Goal: Transaction & Acquisition: Purchase product/service

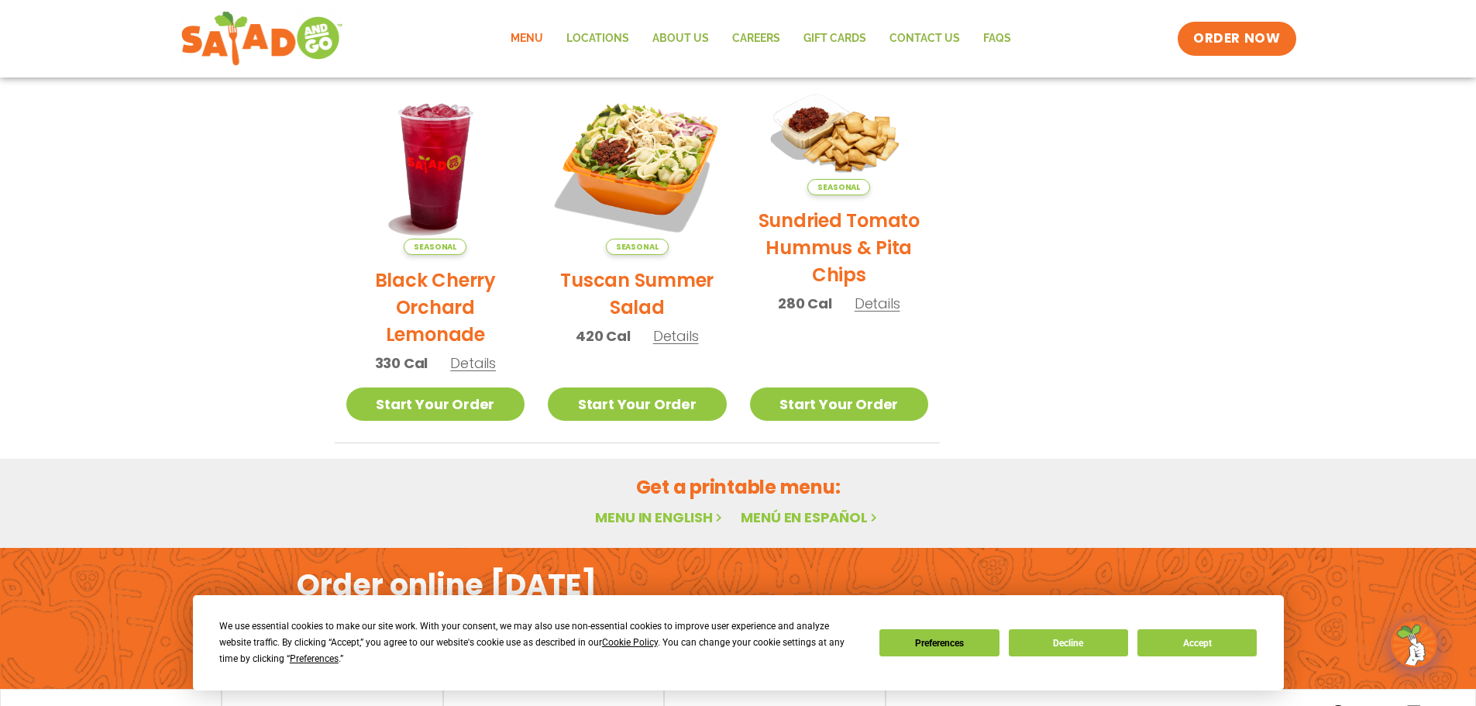
scroll to position [598, 0]
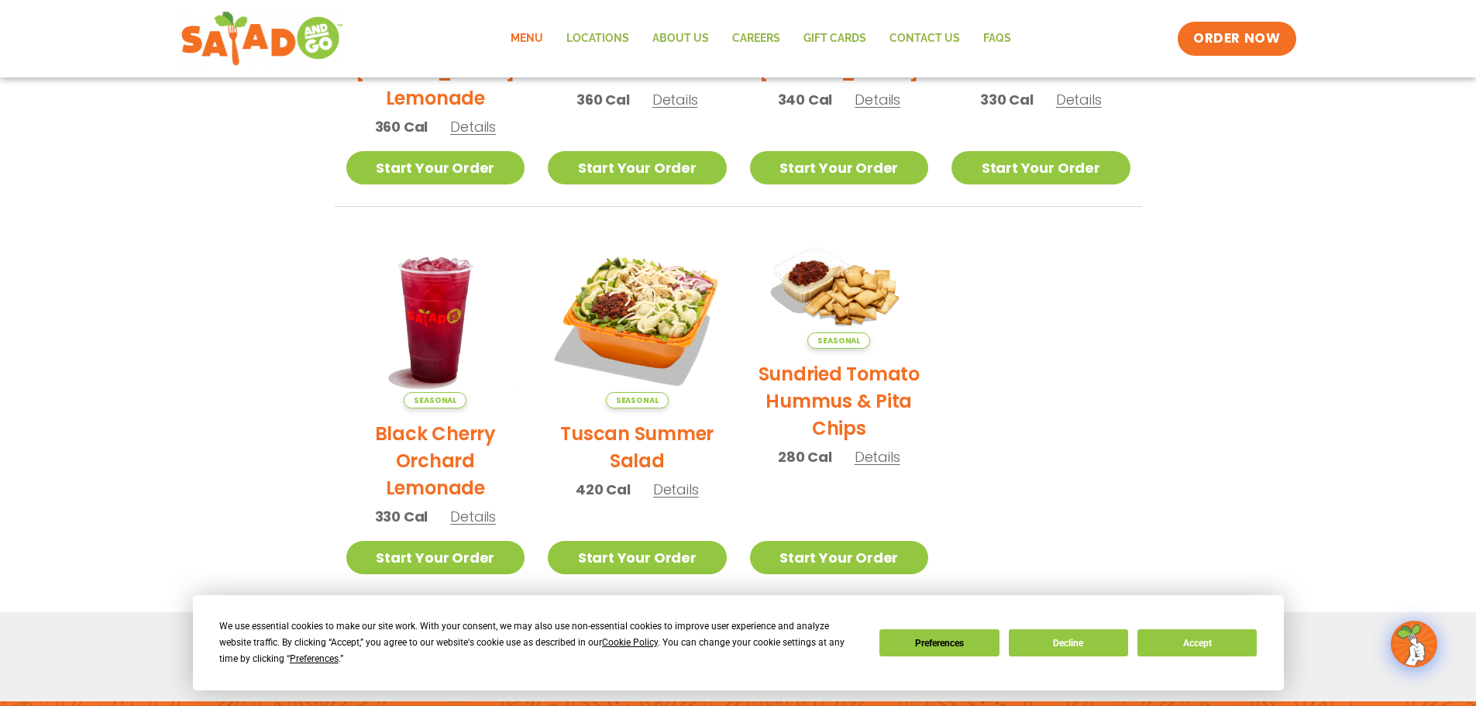
click at [545, 32] on link "Menu" at bounding box center [527, 39] width 56 height 36
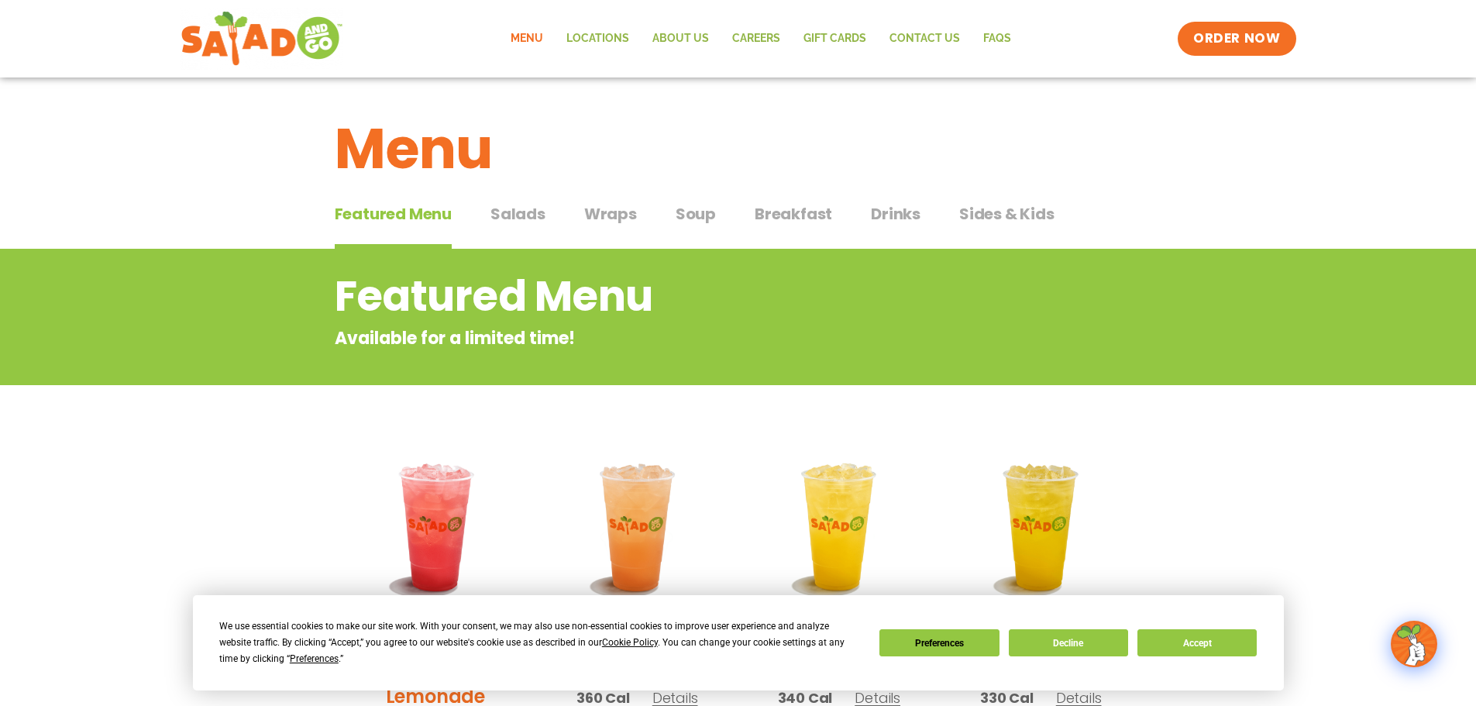
click at [608, 218] on span "Wraps" at bounding box center [610, 213] width 53 height 23
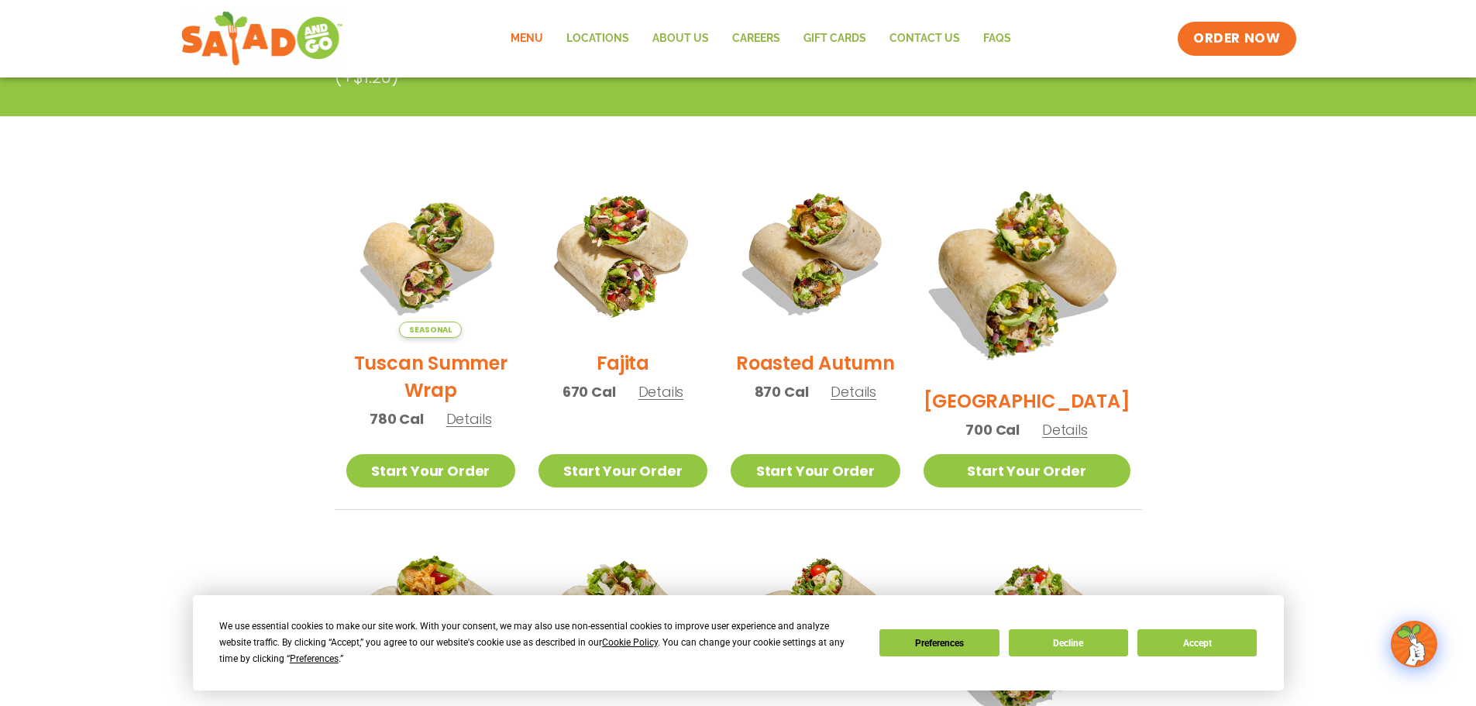
scroll to position [284, 0]
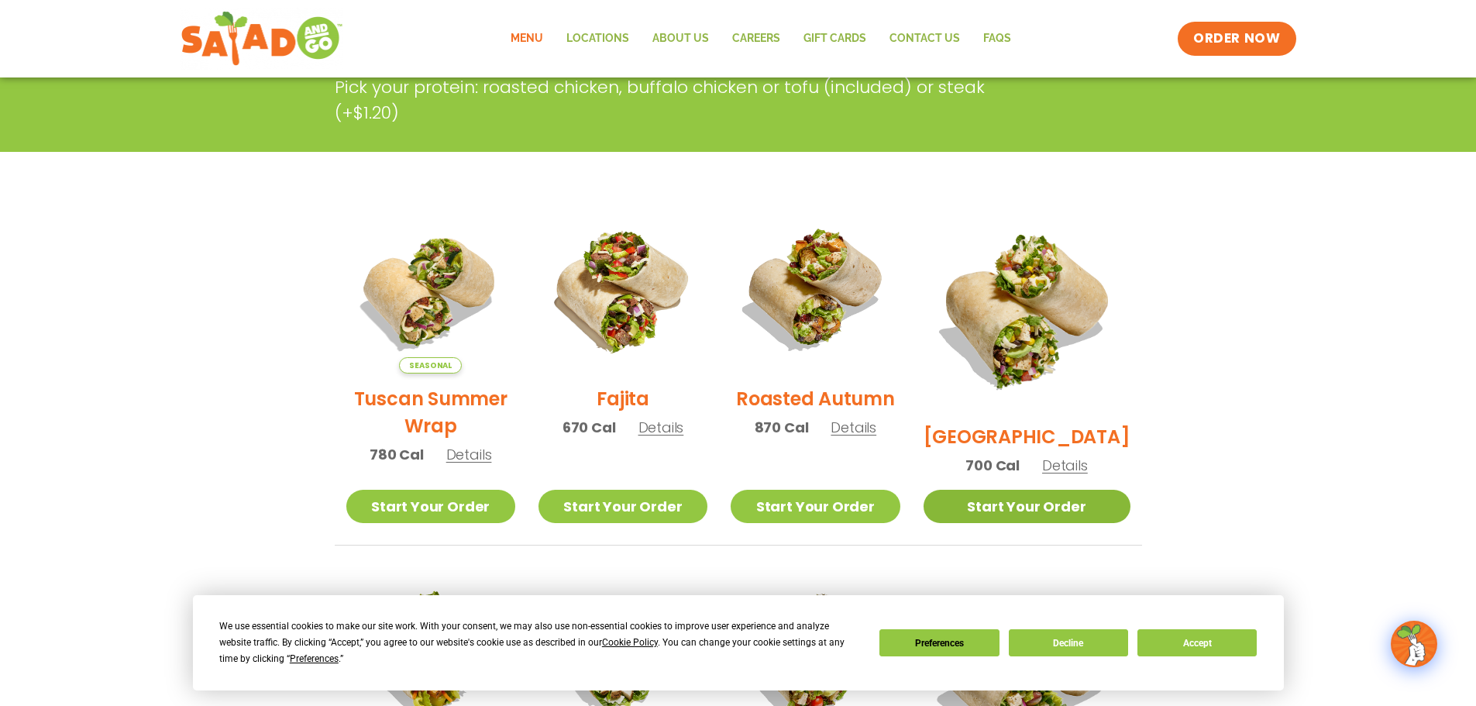
click at [1071, 499] on link "Start Your Order" at bounding box center [1027, 506] width 207 height 33
click at [1076, 456] on span "Details" at bounding box center [1065, 465] width 46 height 19
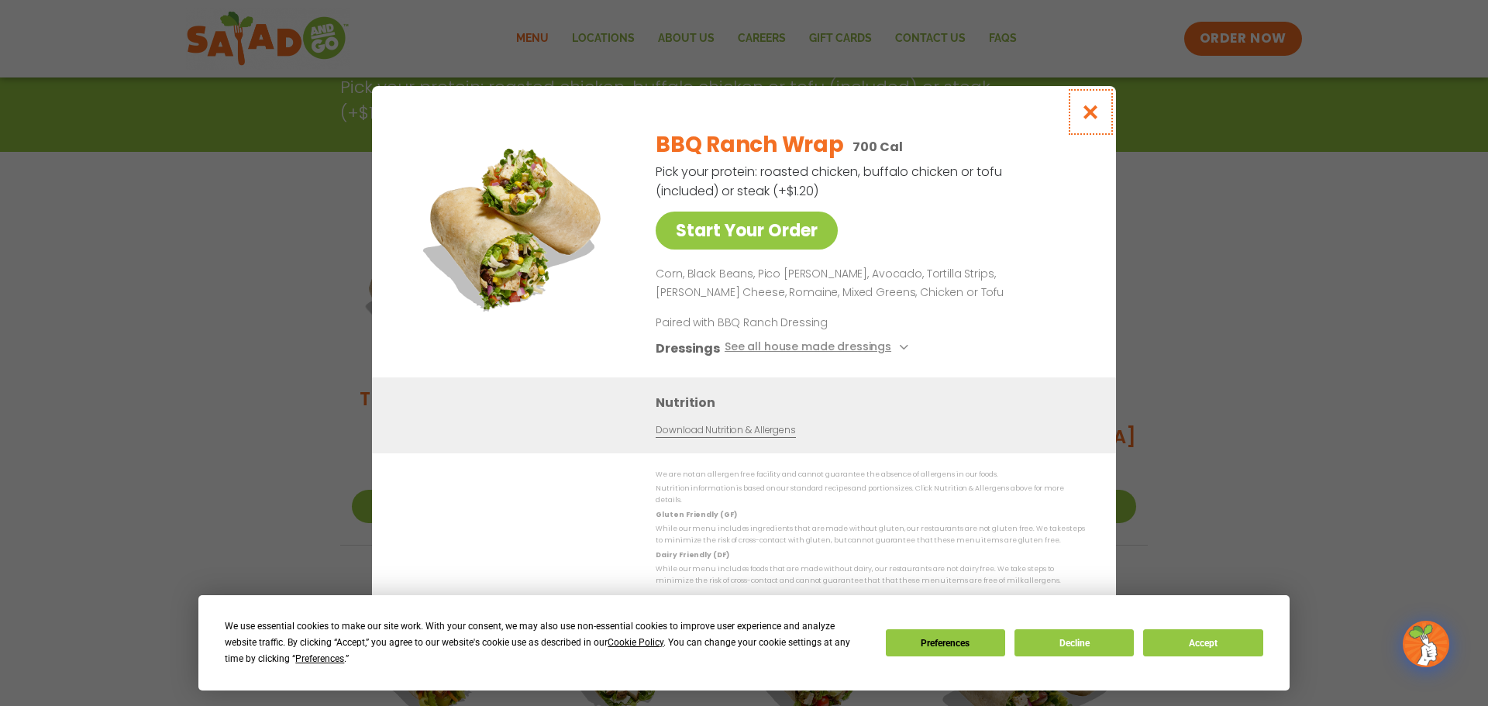
click at [1088, 113] on icon "Close modal" at bounding box center [1090, 112] width 19 height 16
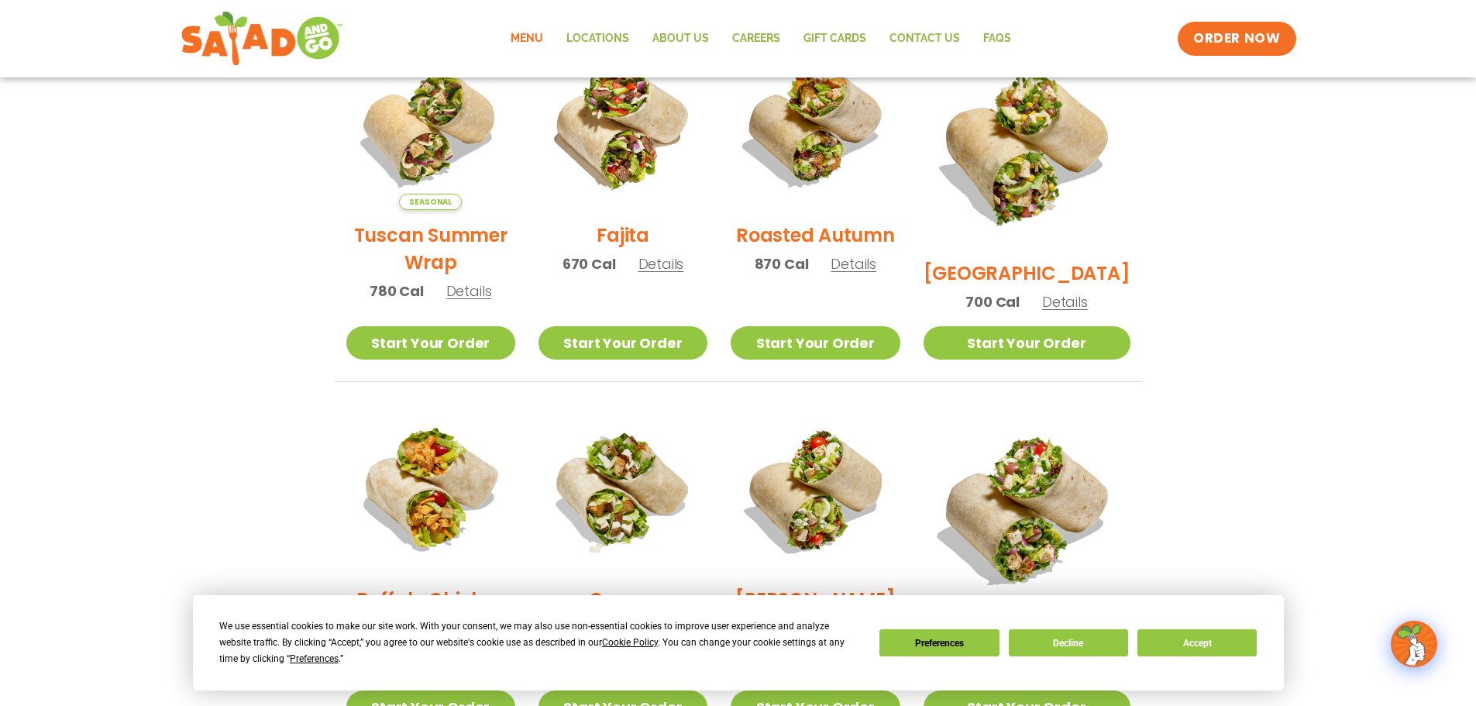
scroll to position [465, 0]
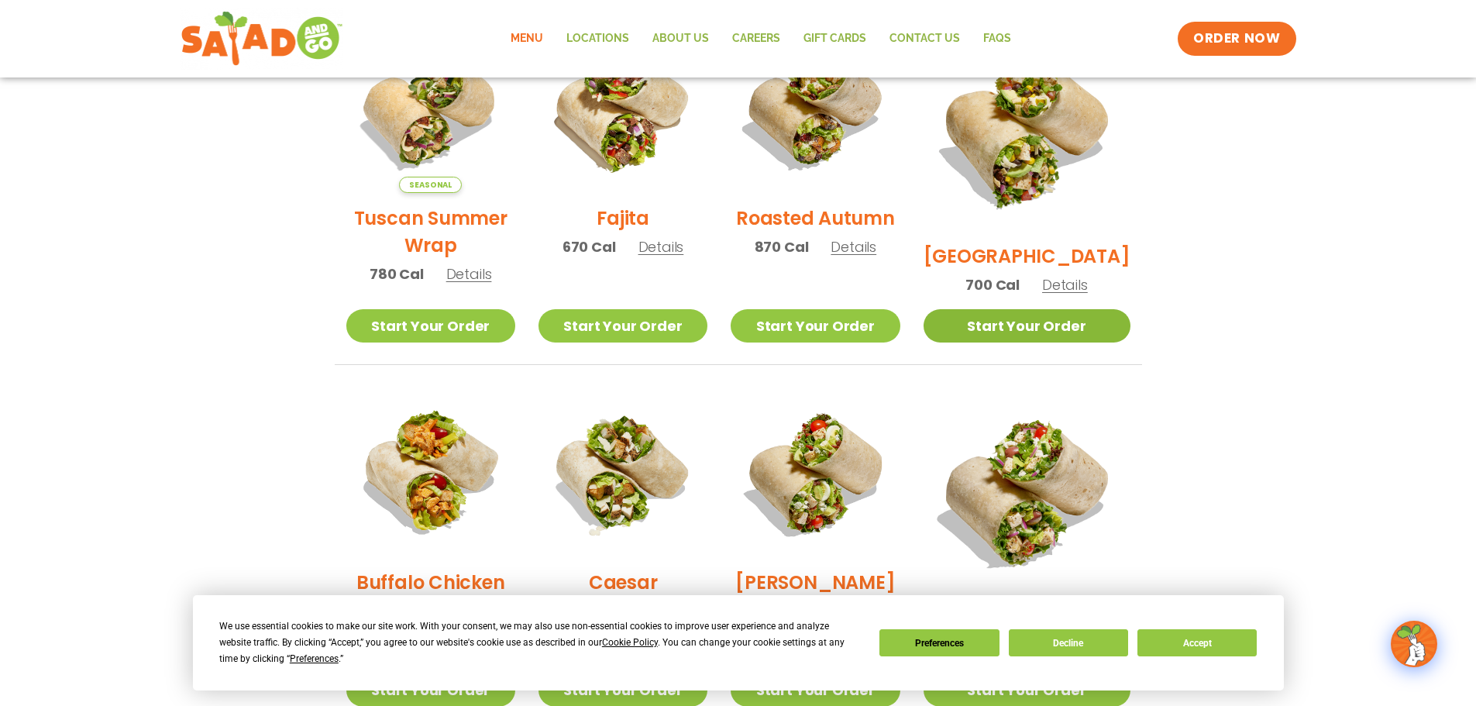
click at [1061, 318] on link "Start Your Order" at bounding box center [1027, 325] width 207 height 33
